Goal: Check status: Check status

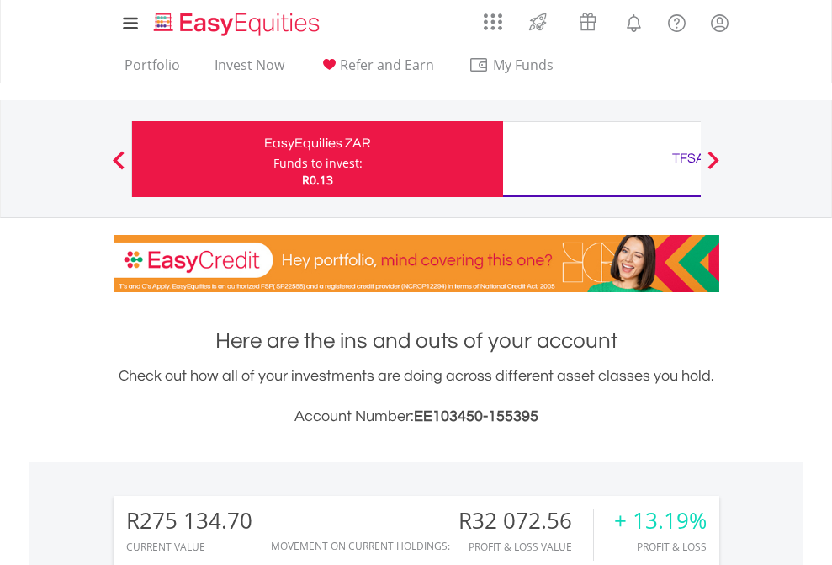
scroll to position [162, 264]
click at [273, 159] on div "Funds to invest:" at bounding box center [317, 163] width 89 height 17
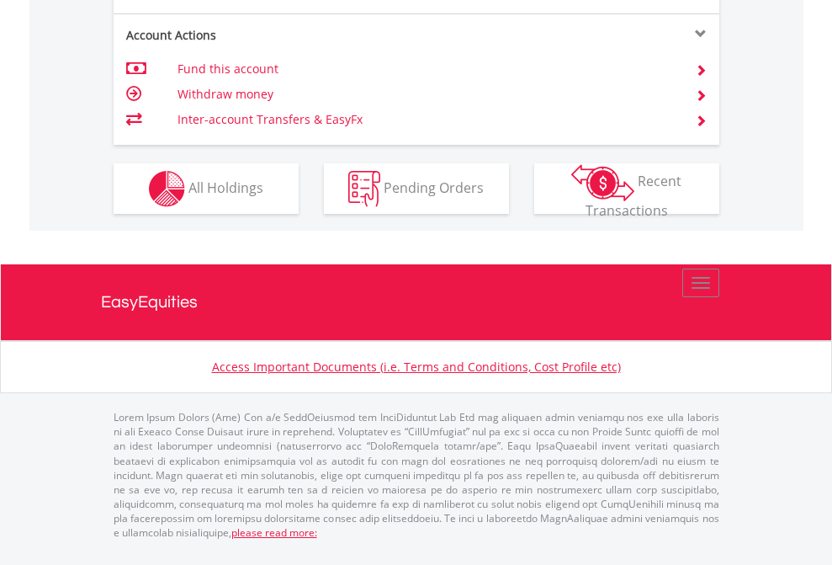
scroll to position [1714, 0]
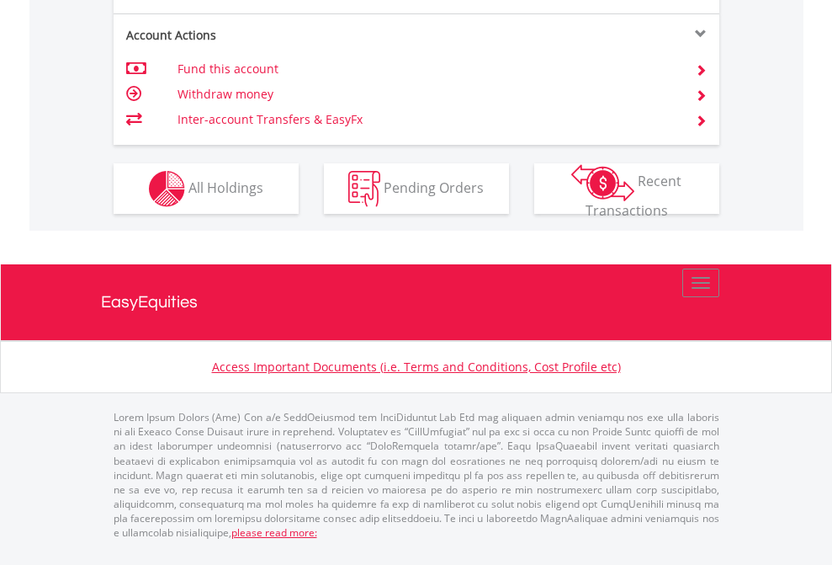
scroll to position [121, 0]
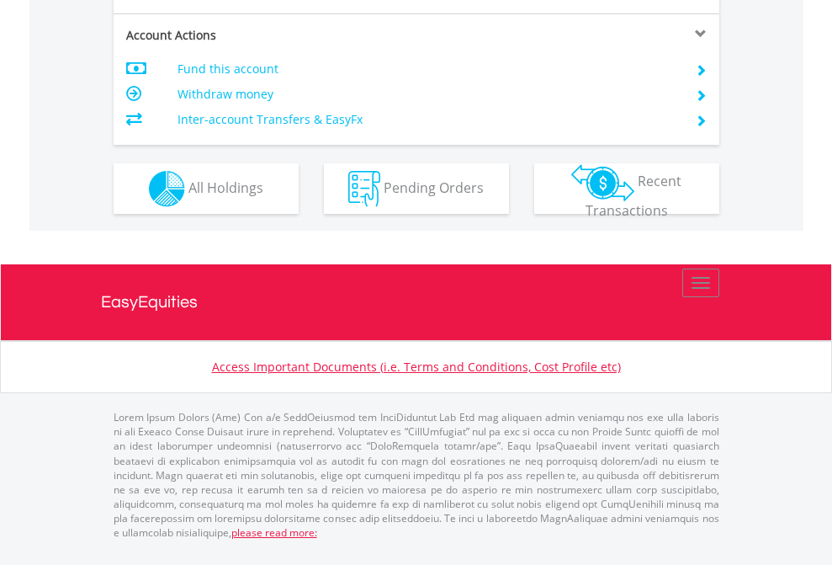
scroll to position [1579, 0]
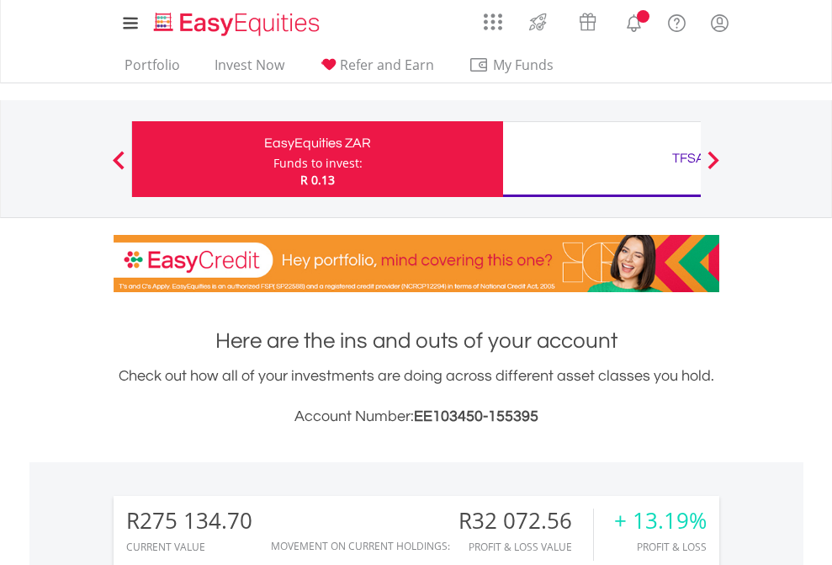
scroll to position [162, 264]
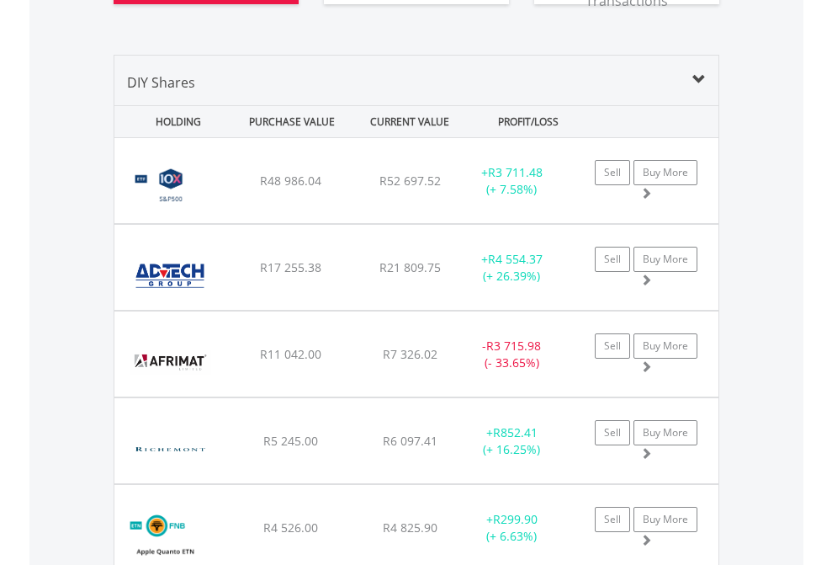
scroll to position [2006, 0]
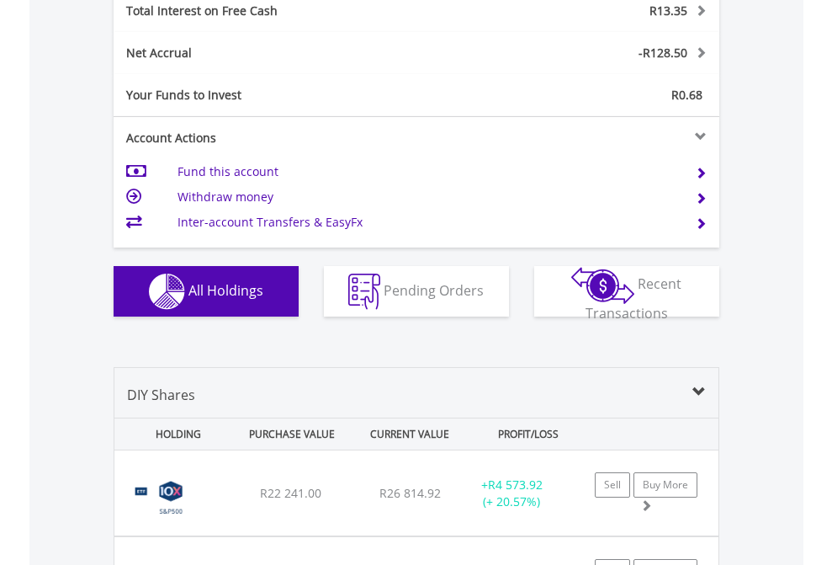
scroll to position [1938, 0]
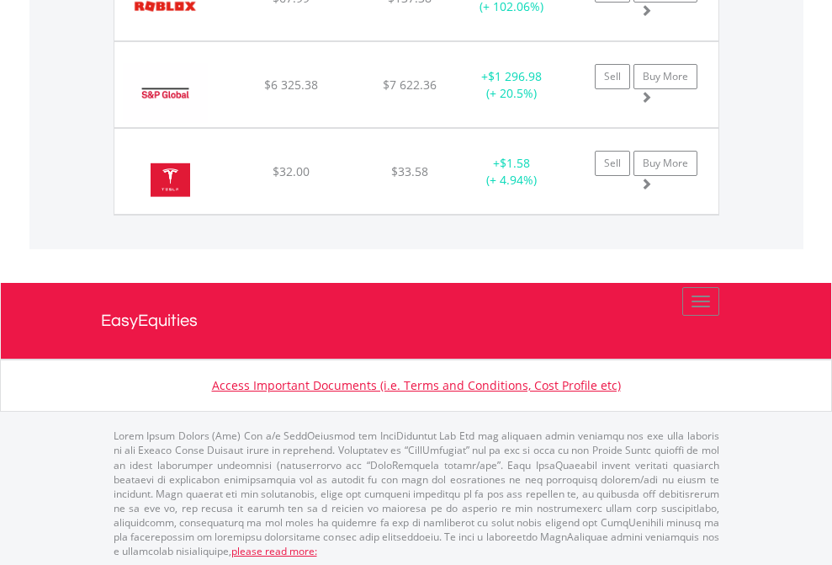
scroll to position [162, 264]
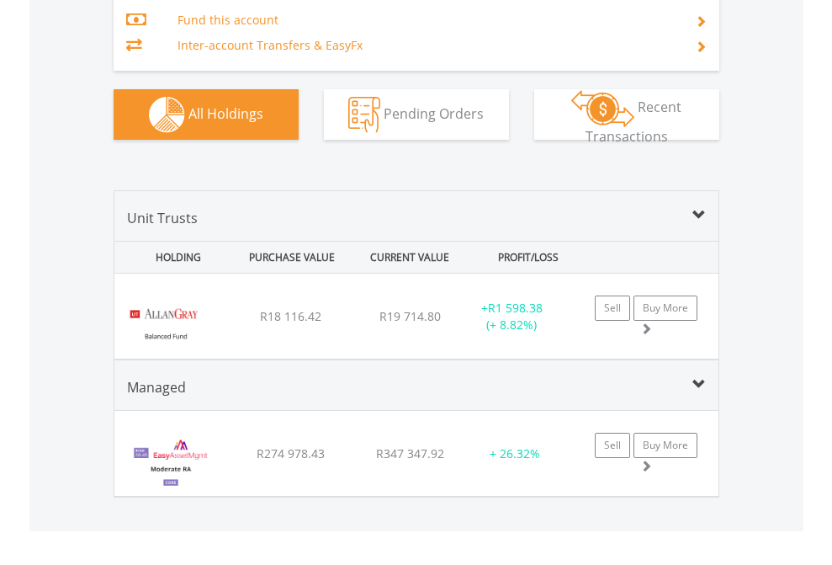
scroll to position [2037, 0]
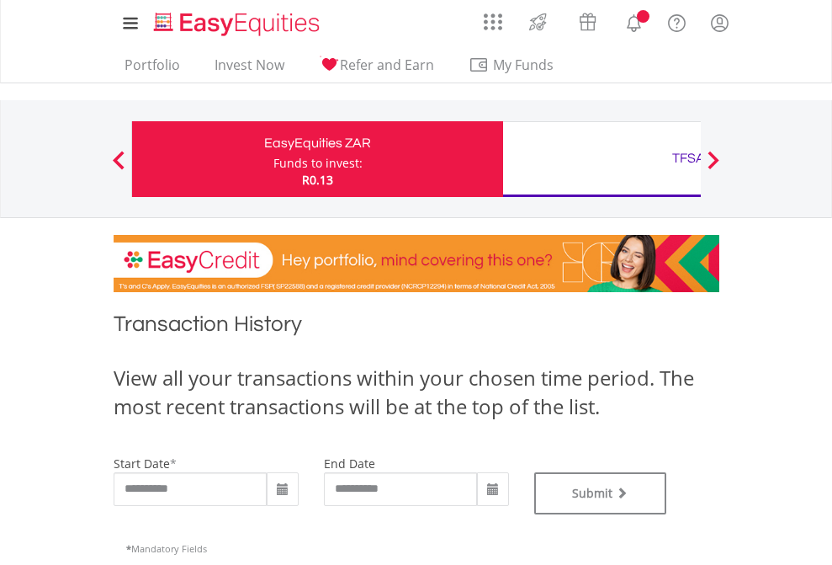
type input "**********"
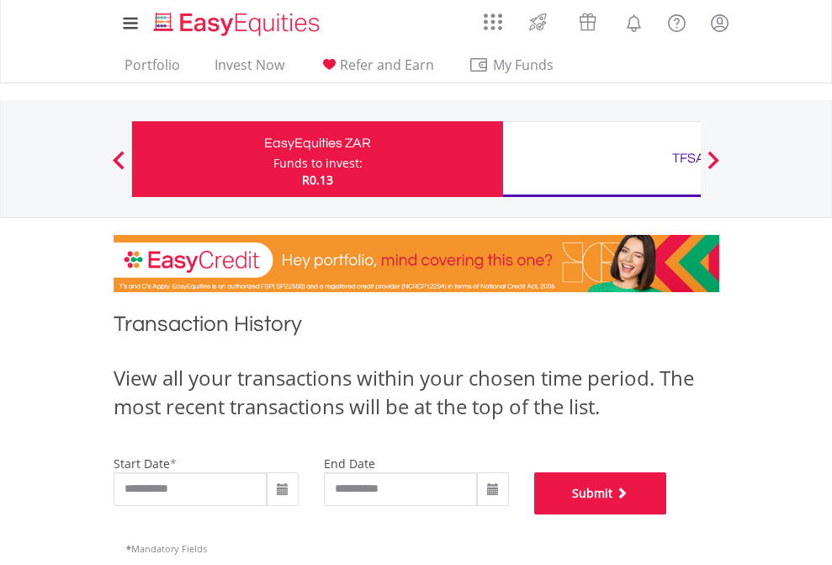
click at [667, 514] on button "Submit" at bounding box center [600, 493] width 133 height 42
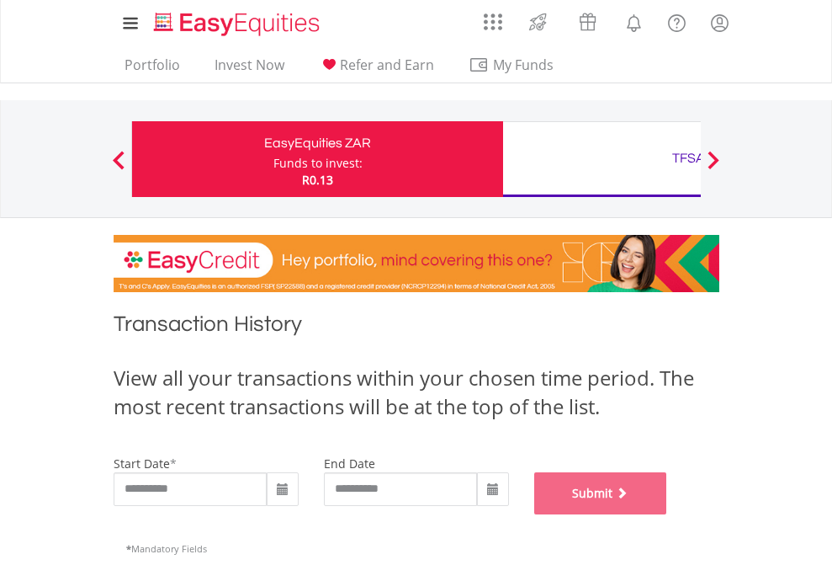
scroll to position [682, 0]
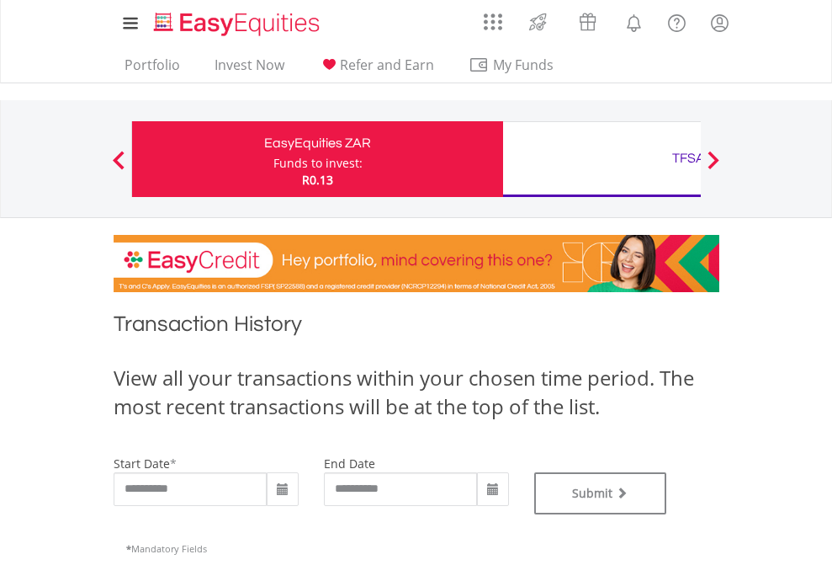
click at [602, 159] on div "TFSA" at bounding box center [688, 158] width 351 height 24
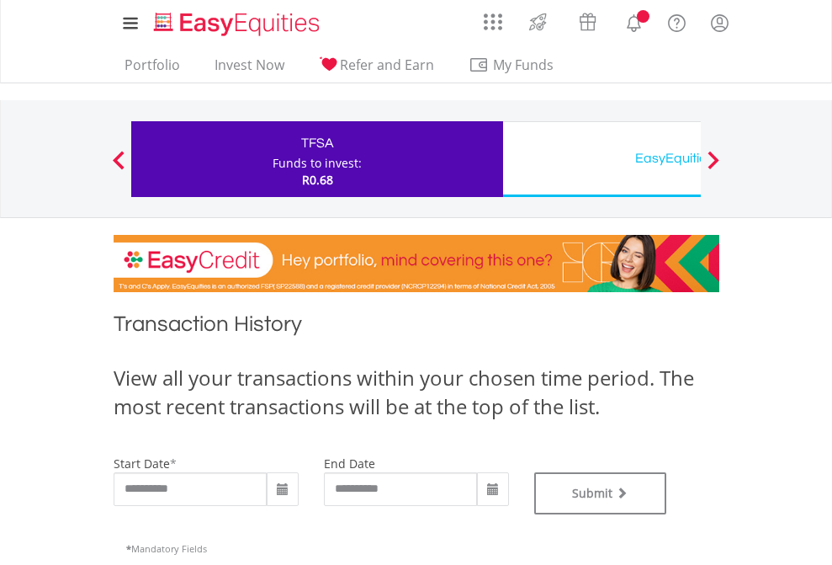
type input "**********"
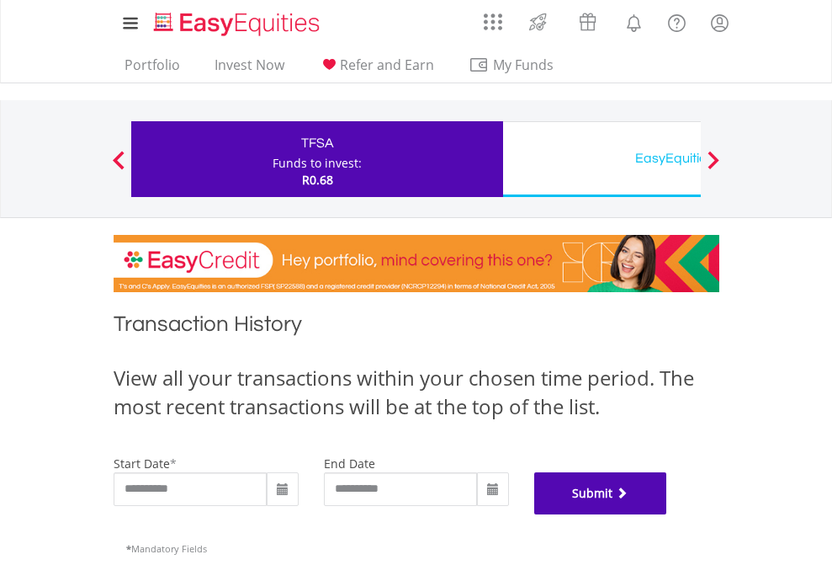
click at [667, 514] on button "Submit" at bounding box center [600, 493] width 133 height 42
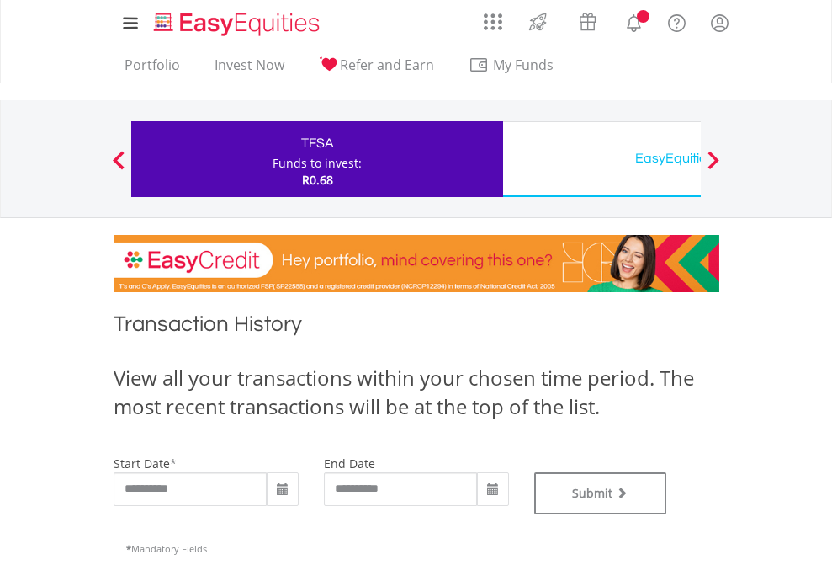
click at [602, 159] on div "EasyEquities USD" at bounding box center [688, 158] width 351 height 24
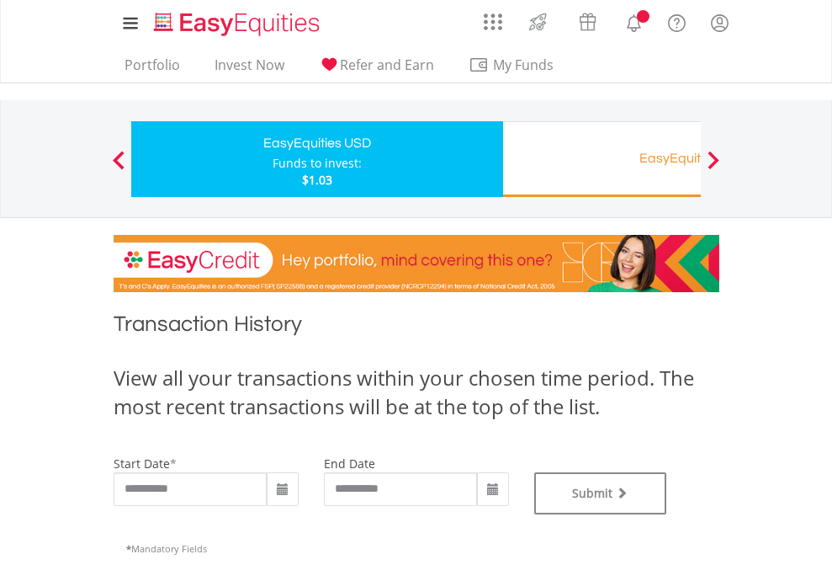
type input "**********"
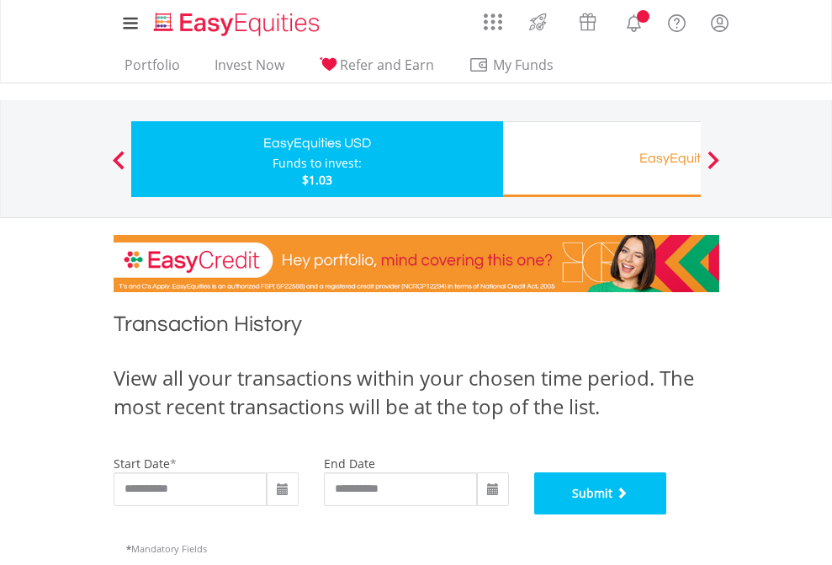
click at [667, 514] on button "Submit" at bounding box center [600, 493] width 133 height 42
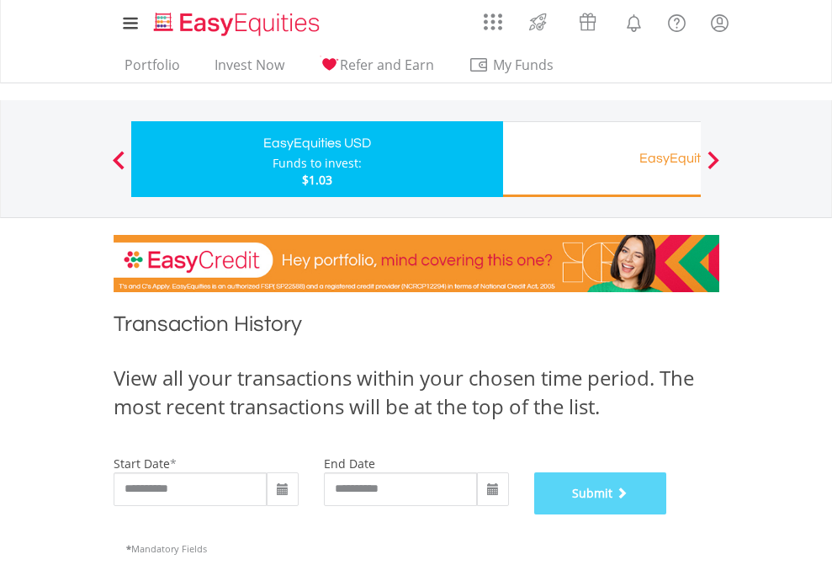
scroll to position [682, 0]
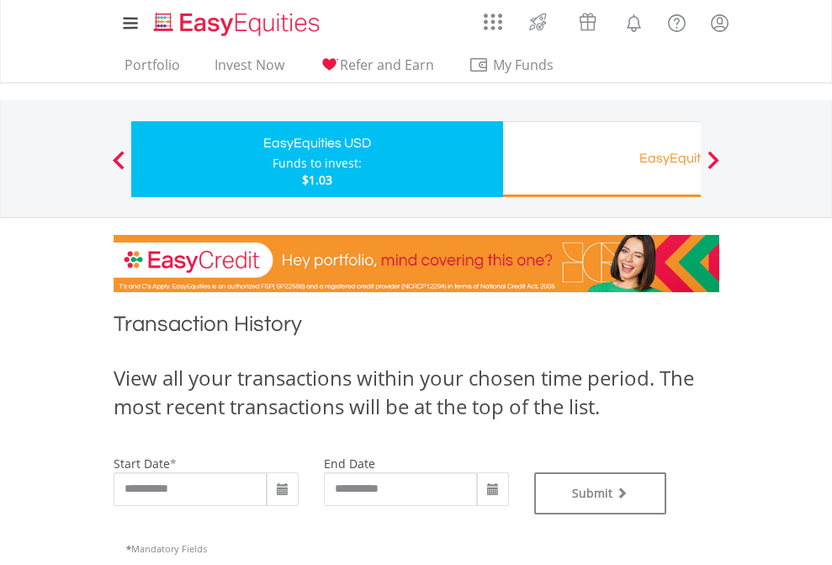
click at [602, 159] on div "EasyEquities RA" at bounding box center [688, 158] width 351 height 24
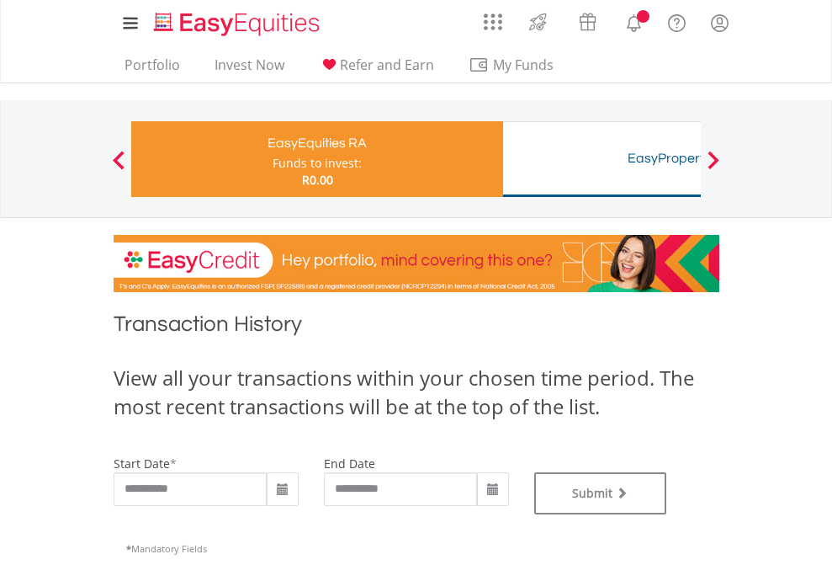
type input "**********"
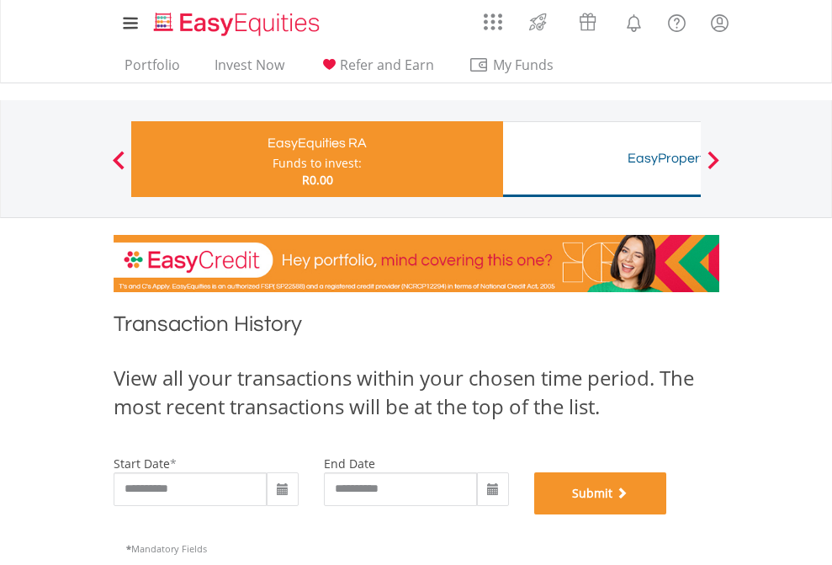
click at [667, 514] on button "Submit" at bounding box center [600, 493] width 133 height 42
